Goal: Find specific page/section: Find specific page/section

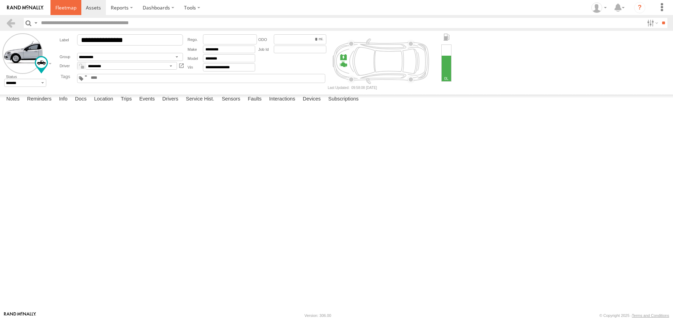
click at [69, 6] on span at bounding box center [65, 7] width 21 height 7
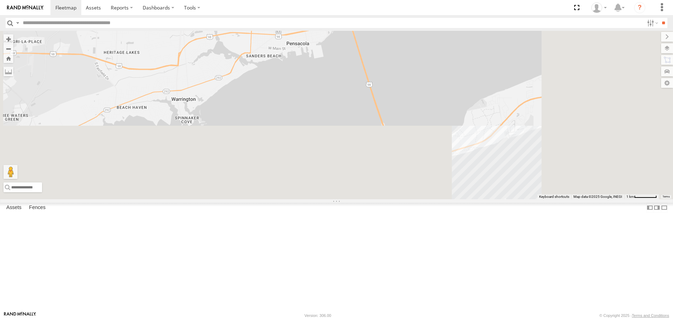
drag, startPoint x: 420, startPoint y: 124, endPoint x: 335, endPoint y: 3, distance: 148.7
click at [337, 4] on body at bounding box center [336, 159] width 673 height 319
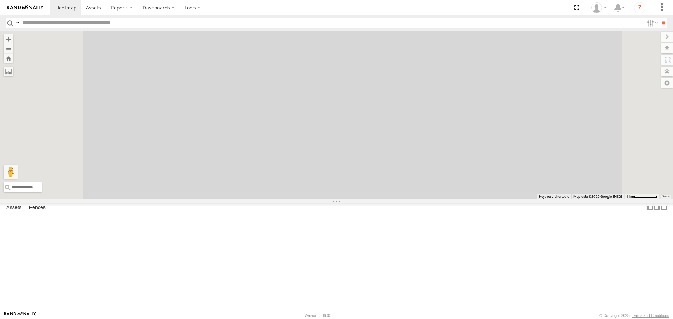
drag, startPoint x: 365, startPoint y: 59, endPoint x: 444, endPoint y: 229, distance: 187.1
click at [437, 199] on div "ALFRED CAR HAULER TRAILER BRYAN EXPLORER WILL EXPLORER TODD S-40 BOOM LIFT 37" at bounding box center [336, 115] width 673 height 168
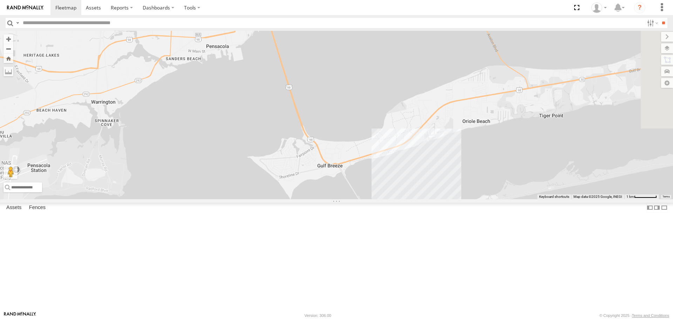
drag, startPoint x: 445, startPoint y: 228, endPoint x: 411, endPoint y: 91, distance: 141.7
click at [411, 95] on div "ALFRED CAR HAULER TRAILER BRYAN EXPLORER WILL EXPLORER TODD S-40 BOOM LIFT 37" at bounding box center [336, 115] width 673 height 168
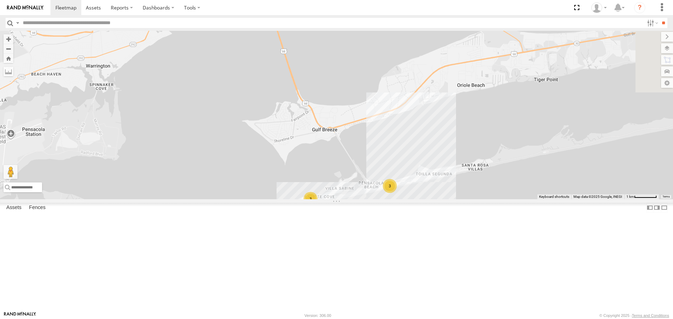
click at [397, 193] on div "3" at bounding box center [390, 186] width 14 height 14
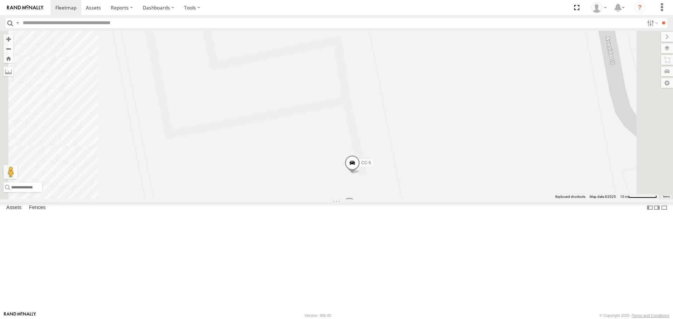
click at [408, 184] on div "ALFRED CAR HAULER TRAILER BRYAN EXPLORER WILL EXPLORER TODD S-40 BOOM LIFT 12 E…" at bounding box center [336, 115] width 673 height 168
click at [63, 6] on span at bounding box center [65, 7] width 21 height 7
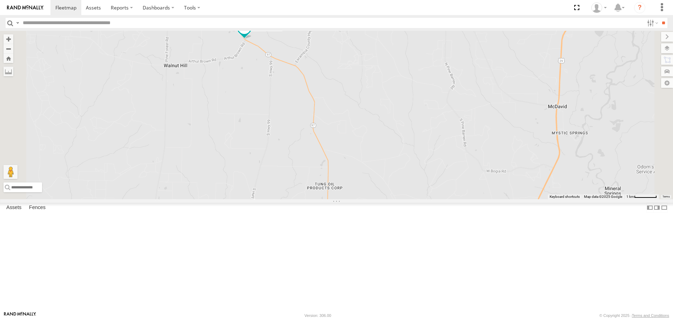
drag, startPoint x: 374, startPoint y: 254, endPoint x: 366, endPoint y: 115, distance: 138.7
click at [366, 116] on div "ALFRED WILL EXPLORER CAR HAULER TRAILER BRYAN EXPLORER TODD CC-8 (GERMAN)" at bounding box center [336, 115] width 673 height 168
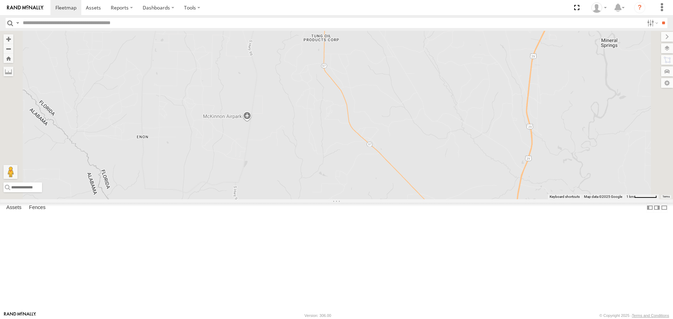
drag, startPoint x: 379, startPoint y: 253, endPoint x: 378, endPoint y: 148, distance: 104.5
click at [378, 148] on div "ALFRED WILL EXPLORER CAR HAULER TRAILER BRYAN EXPLORER TODD CC-8 (GERMAN)" at bounding box center [336, 115] width 673 height 168
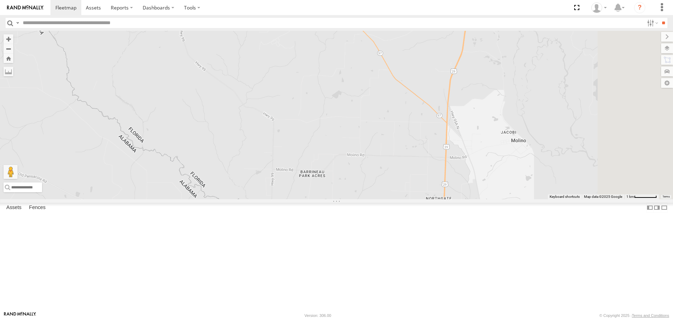
drag, startPoint x: 388, startPoint y: 260, endPoint x: 336, endPoint y: 103, distance: 165.9
click at [336, 103] on div "ALFRED WILL EXPLORER CAR HAULER TRAILER BRYAN EXPLORER TODD CC-8 (GERMAN)" at bounding box center [336, 115] width 673 height 168
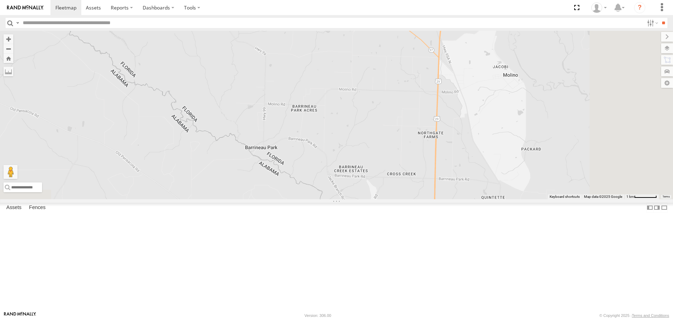
drag, startPoint x: 364, startPoint y: 261, endPoint x: 356, endPoint y: 195, distance: 66.2
click at [356, 195] on div "ALFRED WILL EXPLORER CAR HAULER TRAILER BRYAN EXPLORER TODD CC-8 (GERMAN)" at bounding box center [336, 115] width 673 height 168
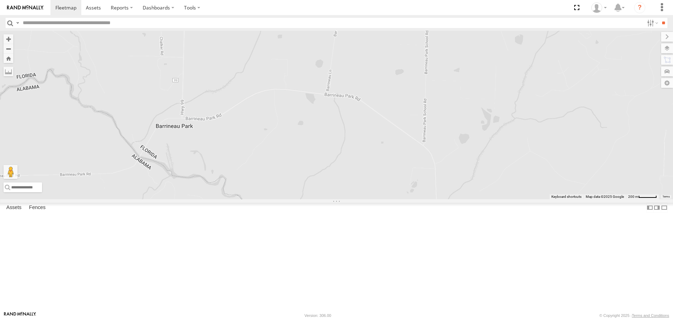
drag, startPoint x: 573, startPoint y: 234, endPoint x: 514, endPoint y: 201, distance: 67.0
click at [514, 199] on div "ALFRED WILL EXPLORER CAR HAULER TRAILER BRYAN EXPLORER TODD CC-8 (GERMAN)" at bounding box center [336, 115] width 673 height 168
drag, startPoint x: 340, startPoint y: 92, endPoint x: 382, endPoint y: 240, distance: 153.7
click at [383, 199] on div "ALFRED WILL EXPLORER CAR HAULER TRAILER BRYAN EXPLORER TODD CC-8 (GERMAN)" at bounding box center [336, 115] width 673 height 168
drag, startPoint x: 341, startPoint y: 87, endPoint x: 377, endPoint y: 262, distance: 178.2
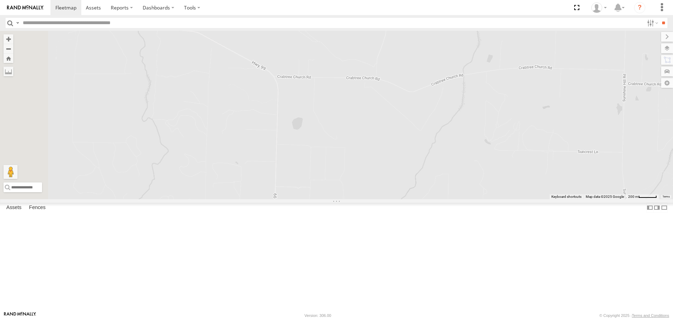
click at [381, 199] on div "ALFRED WILL EXPLORER CAR HAULER TRAILER BRYAN EXPLORER TODD CC-8 (GERMAN)" at bounding box center [336, 115] width 673 height 168
drag, startPoint x: 251, startPoint y: 114, endPoint x: 434, endPoint y: 260, distance: 233.6
click at [434, 199] on div "ALFRED WILL EXPLORER CAR HAULER TRAILER BRYAN EXPLORER TODD CC-8 (GERMAN)" at bounding box center [336, 115] width 673 height 168
drag, startPoint x: 284, startPoint y: 113, endPoint x: 392, endPoint y: 270, distance: 190.6
click at [391, 199] on div "ALFRED WILL EXPLORER CAR HAULER TRAILER BRYAN EXPLORER TODD CC-8 (GERMAN)" at bounding box center [336, 115] width 673 height 168
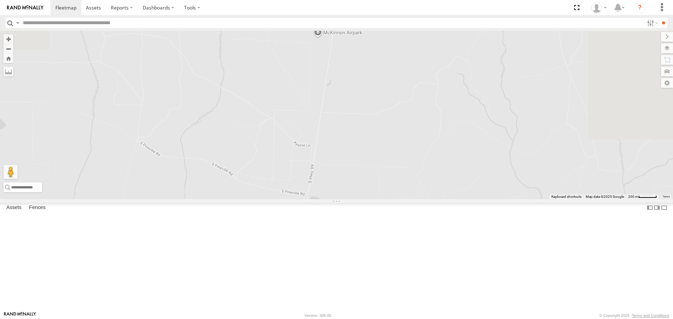
drag, startPoint x: 441, startPoint y: 93, endPoint x: 380, endPoint y: 263, distance: 180.9
click at [381, 199] on div "ALFRED WILL EXPLORER CAR HAULER TRAILER BRYAN EXPLORER TODD CC-8 (GERMAN)" at bounding box center [336, 115] width 673 height 168
drag, startPoint x: 398, startPoint y: 108, endPoint x: 305, endPoint y: 306, distance: 218.8
click at [305, 199] on div "ALFRED WILL EXPLORER CAR HAULER TRAILER BRYAN EXPLORER TODD CC-8 (GERMAN)" at bounding box center [336, 115] width 673 height 168
drag, startPoint x: 283, startPoint y: 107, endPoint x: 344, endPoint y: 289, distance: 192.0
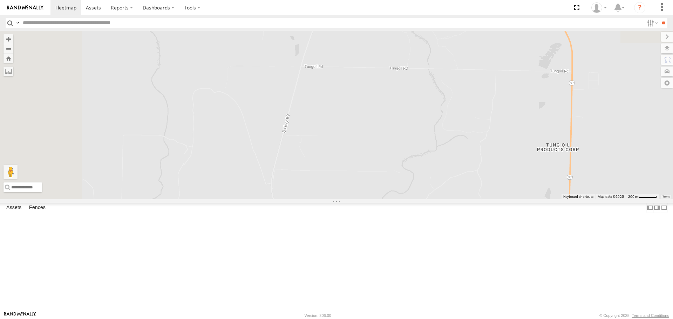
click at [346, 199] on div "ALFRED WILL EXPLORER CAR HAULER TRAILER BRYAN EXPLORER TODD CC-8 (GERMAN)" at bounding box center [336, 115] width 673 height 168
drag, startPoint x: 353, startPoint y: 109, endPoint x: 322, endPoint y: 262, distance: 156.4
click at [322, 199] on div "ALFRED WILL EXPLORER CAR HAULER TRAILER BRYAN EXPLORER TODD CC-8 (GERMAN)" at bounding box center [336, 115] width 673 height 168
drag, startPoint x: 369, startPoint y: 216, endPoint x: 311, endPoint y: 86, distance: 141.9
click at [311, 87] on div "ALFRED WILL EXPLORER CAR HAULER TRAILER BRYAN EXPLORER TODD CC-8 (GERMAN)" at bounding box center [336, 115] width 673 height 168
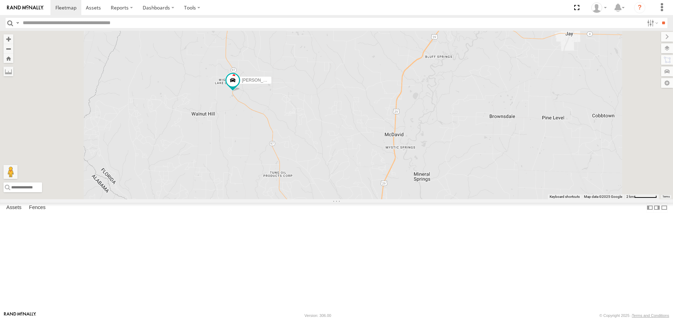
drag, startPoint x: 316, startPoint y: 96, endPoint x: 332, endPoint y: 137, distance: 44.2
click at [332, 137] on div "ALFRED WILL EXPLORER CAR HAULER TRAILER BRYAN EXPLORER TODD CC-8 (GERMAN)" at bounding box center [336, 115] width 673 height 168
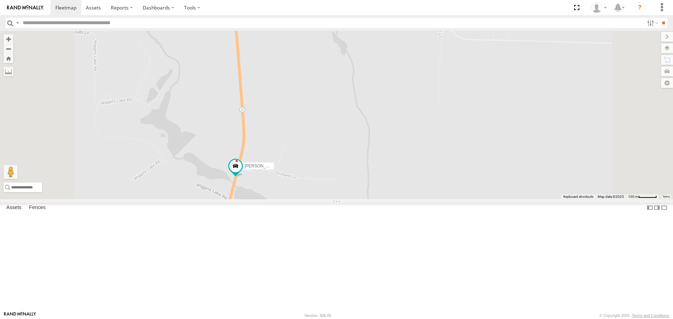
drag, startPoint x: 336, startPoint y: 105, endPoint x: 332, endPoint y: 209, distance: 103.9
click at [333, 199] on div "ALFRED WILL EXPLORER CAR HAULER TRAILER BRYAN EXPLORER TODD CC-8 (GERMAN)" at bounding box center [336, 115] width 673 height 168
click at [0, 0] on link at bounding box center [0, 0] width 0 height 0
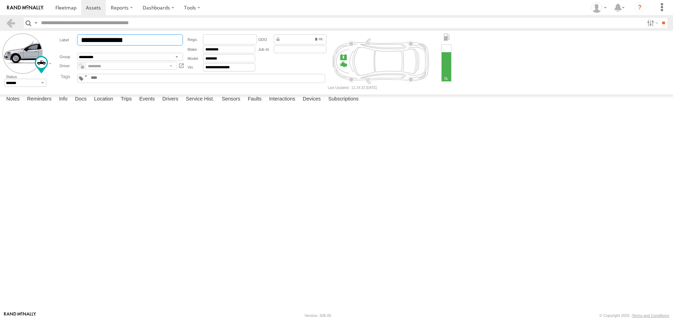
drag, startPoint x: 105, startPoint y: 40, endPoint x: 72, endPoint y: 38, distance: 33.8
click at [73, 37] on div "**********" at bounding box center [122, 39] width 125 height 11
type input "**********"
click at [112, 47] on div "**********" at bounding box center [122, 52] width 128 height 39
click at [116, 50] on div at bounding box center [122, 49] width 125 height 5
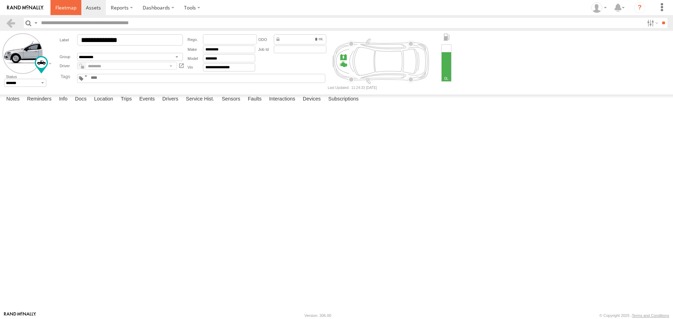
click at [66, 7] on span at bounding box center [65, 7] width 21 height 7
